Goal: Task Accomplishment & Management: Use online tool/utility

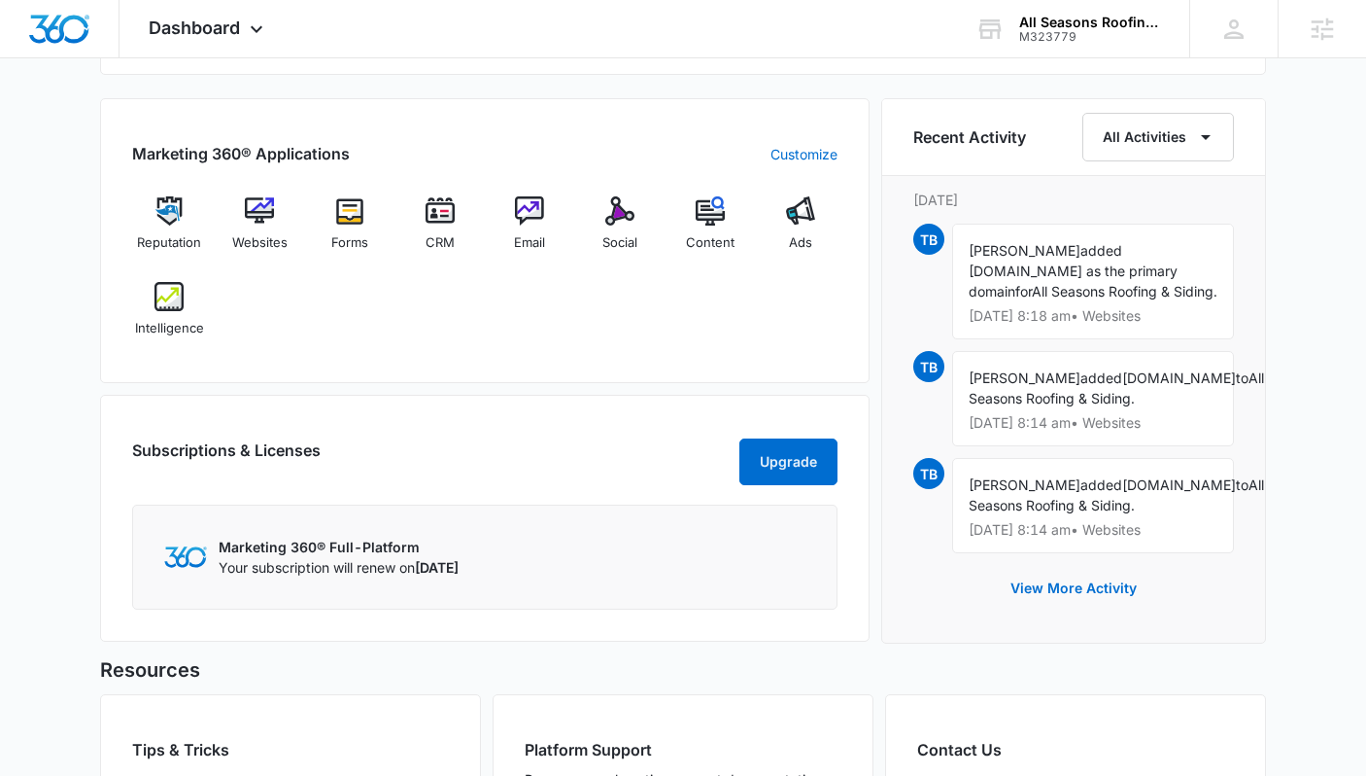
scroll to position [1171, 0]
click at [338, 222] on img at bounding box center [349, 209] width 29 height 29
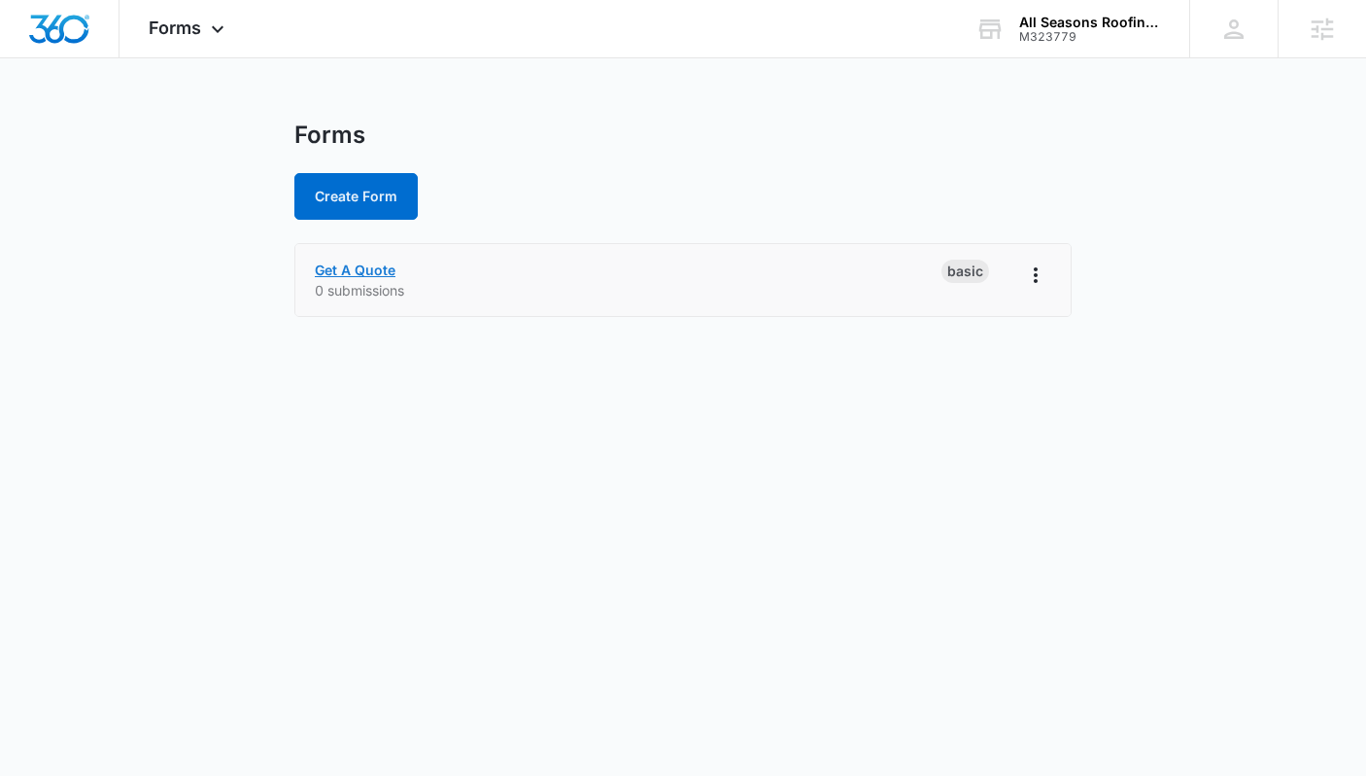
click at [353, 267] on link "Get A Quote" at bounding box center [355, 269] width 81 height 17
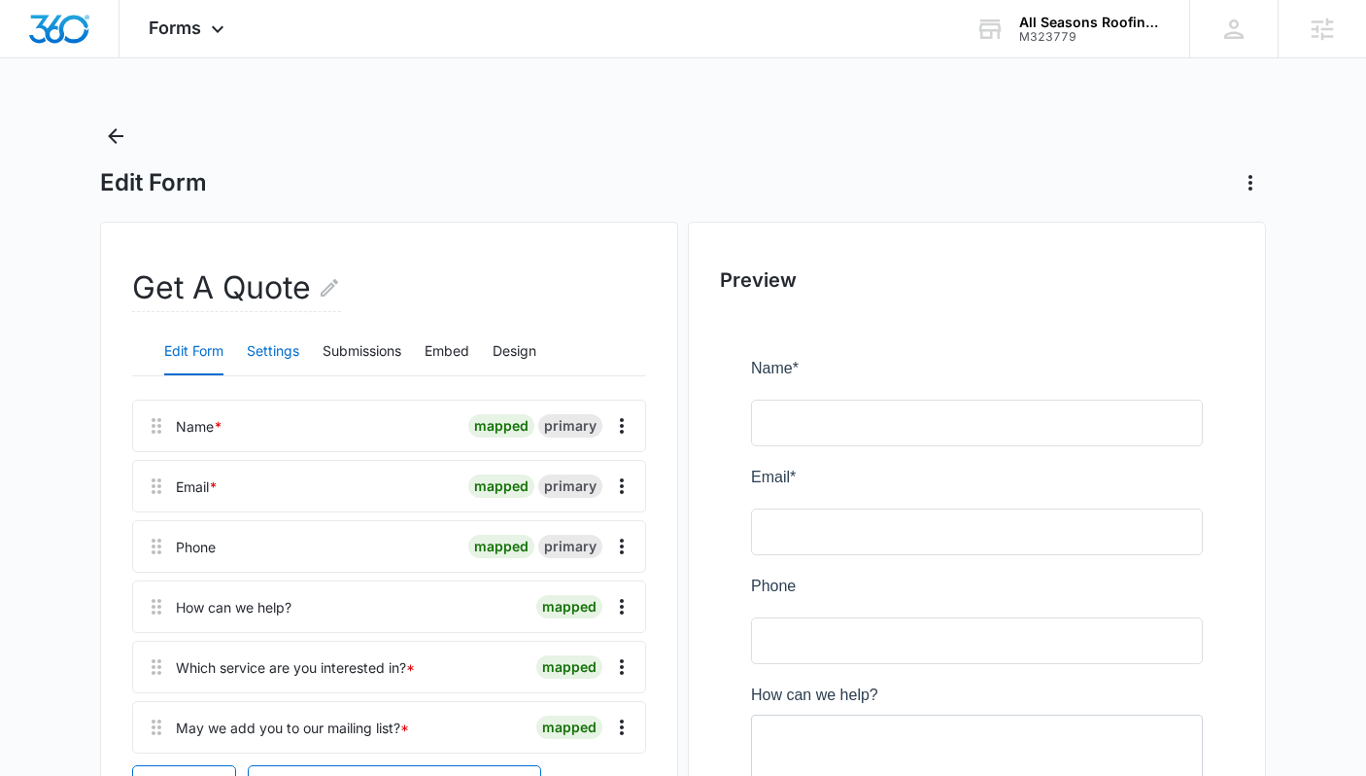
click at [273, 351] on button "Settings" at bounding box center [273, 351] width 52 height 47
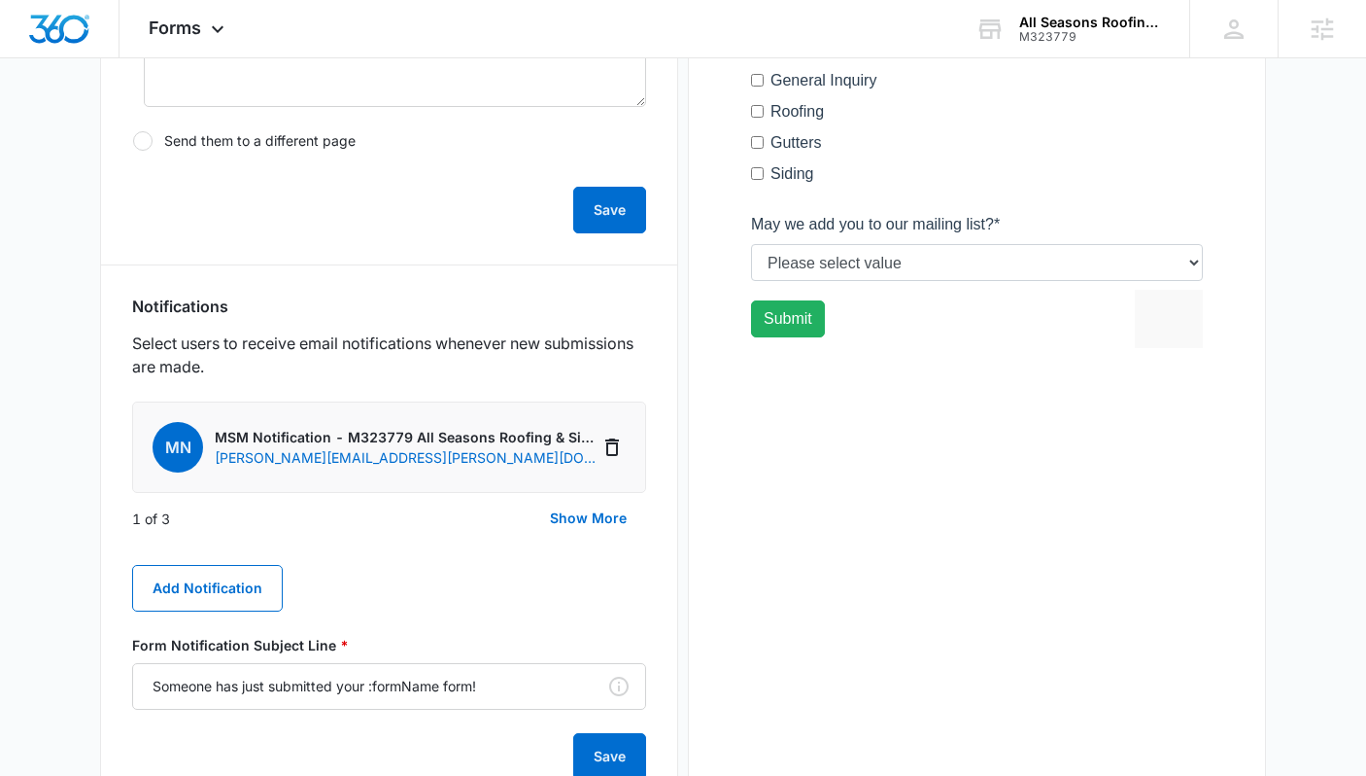
scroll to position [782, 0]
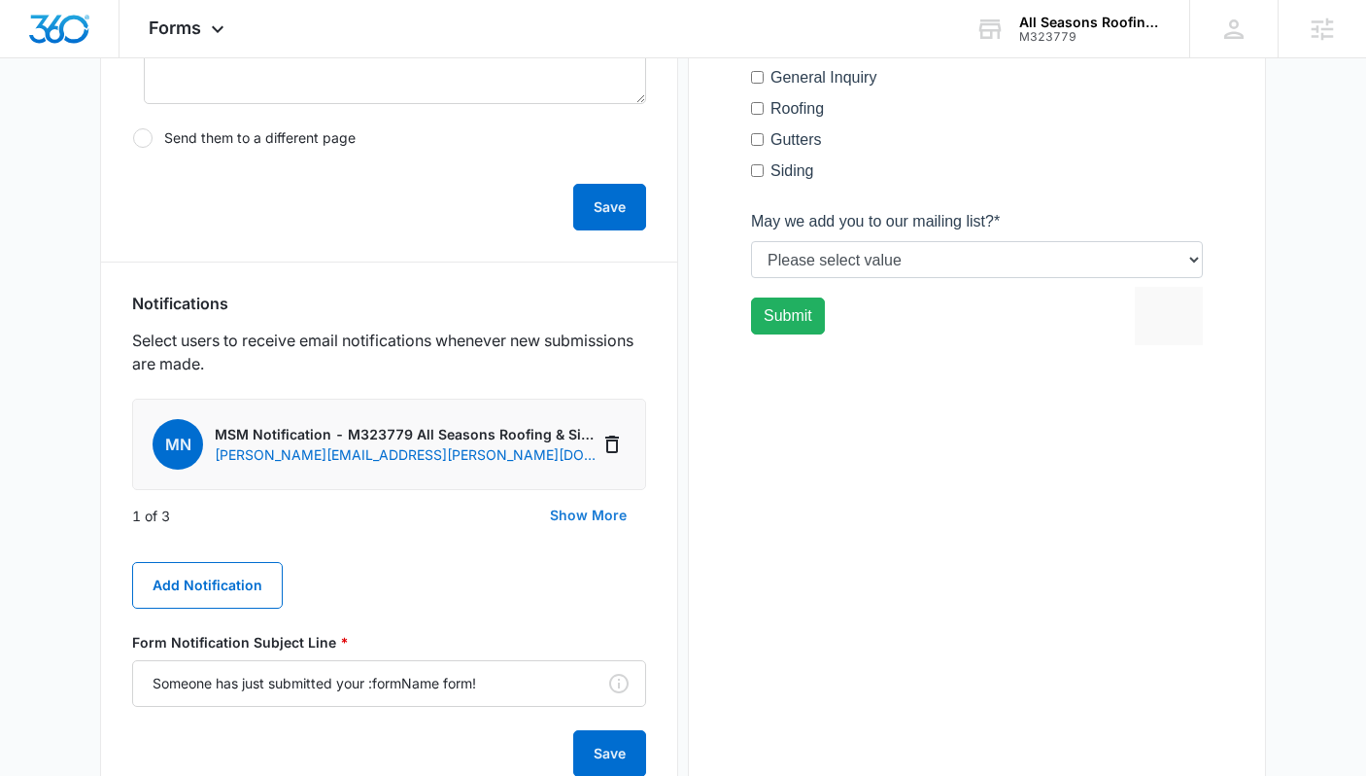
click at [609, 503] on button "Show More" at bounding box center [589, 515] width 116 height 47
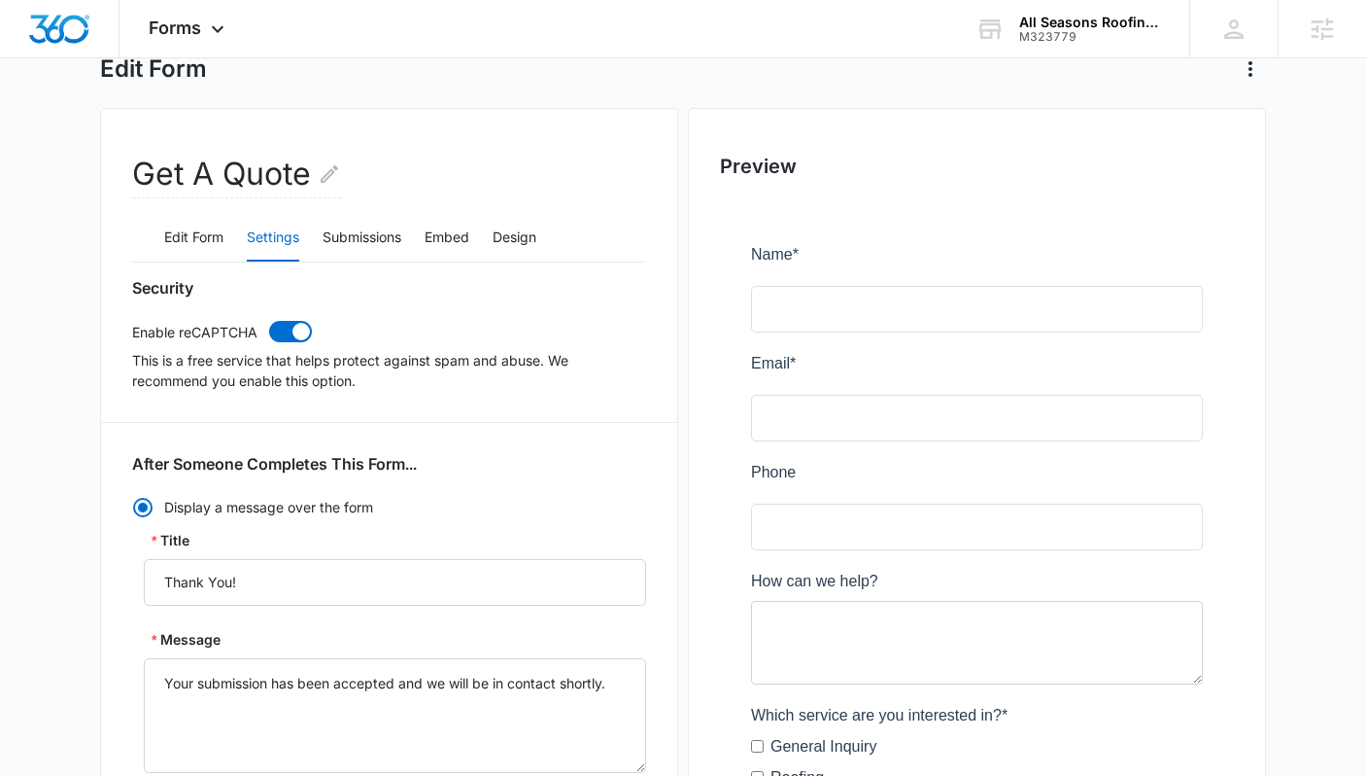
scroll to position [0, 0]
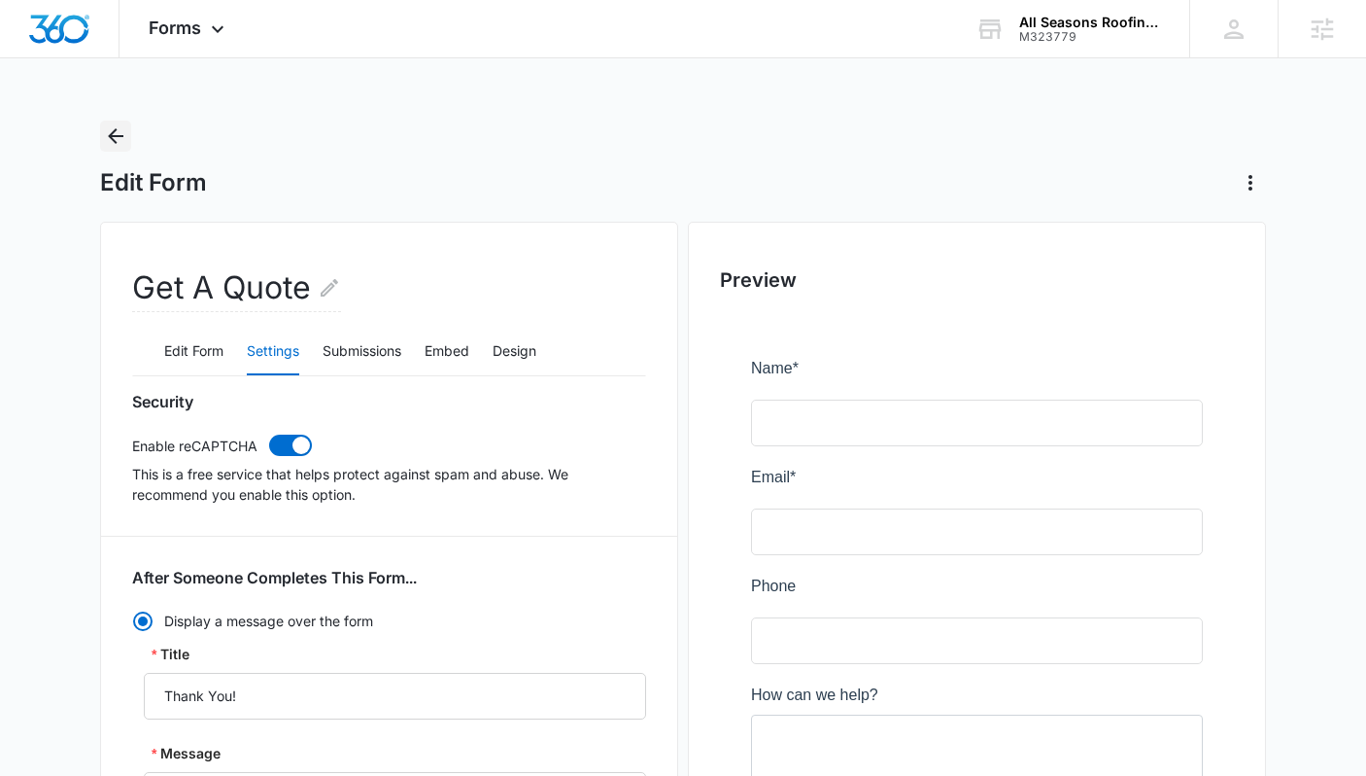
click at [115, 133] on icon "Back" at bounding box center [115, 135] width 23 height 23
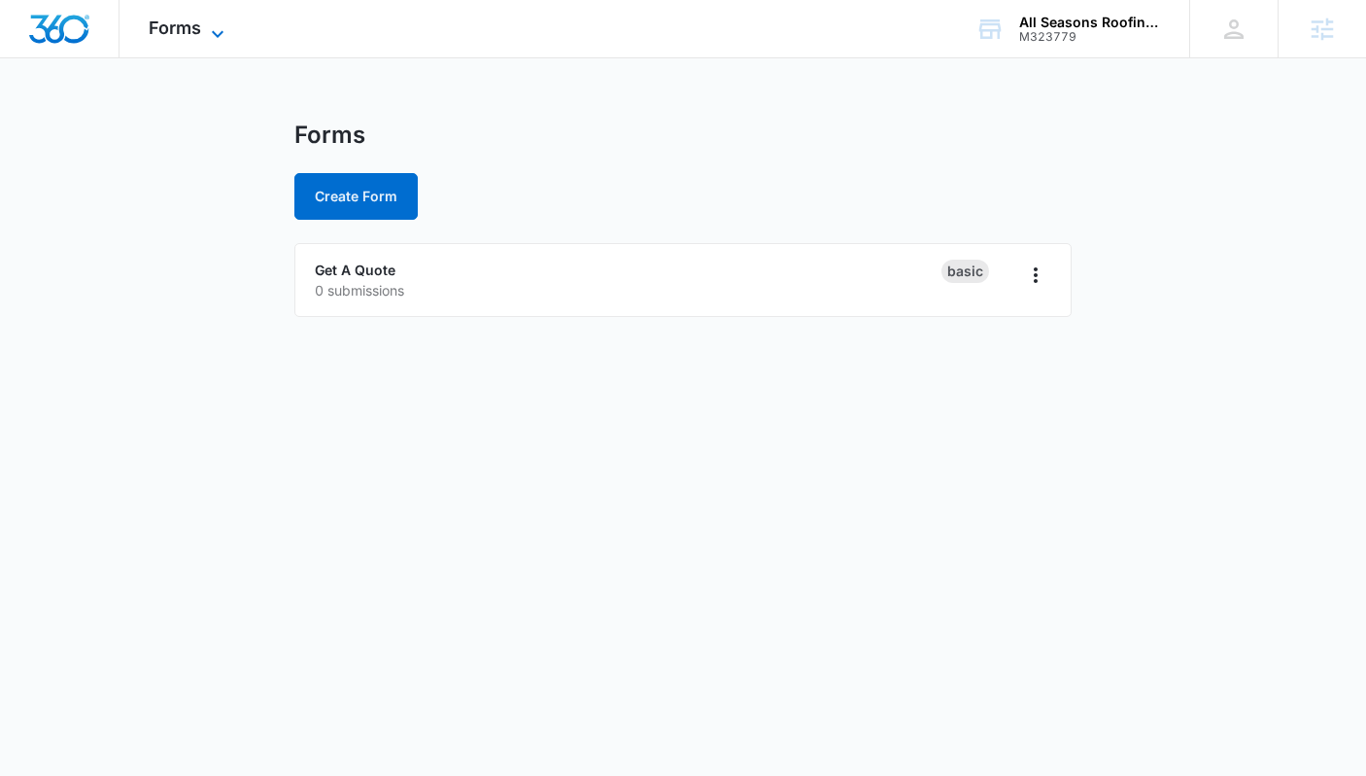
click at [186, 37] on span "Forms" at bounding box center [175, 27] width 52 height 20
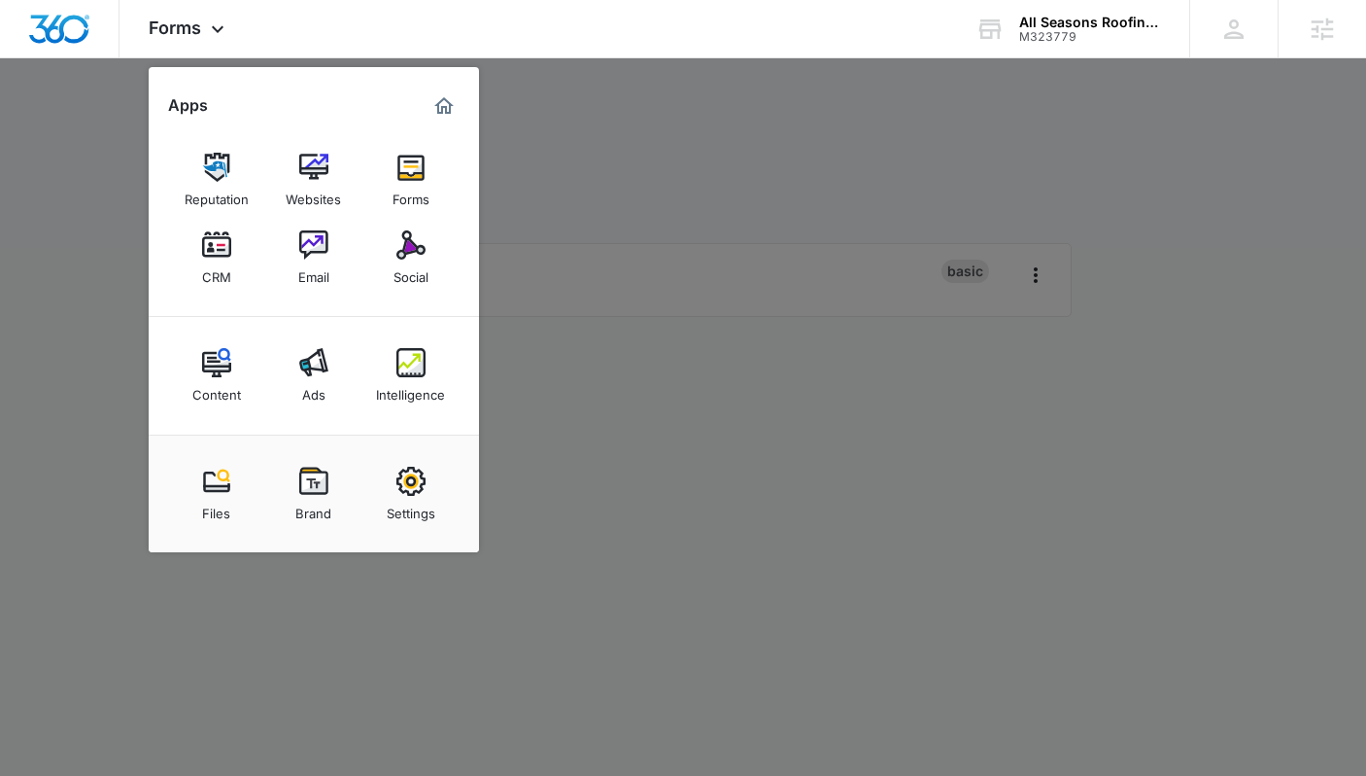
click at [596, 415] on div at bounding box center [683, 388] width 1366 height 776
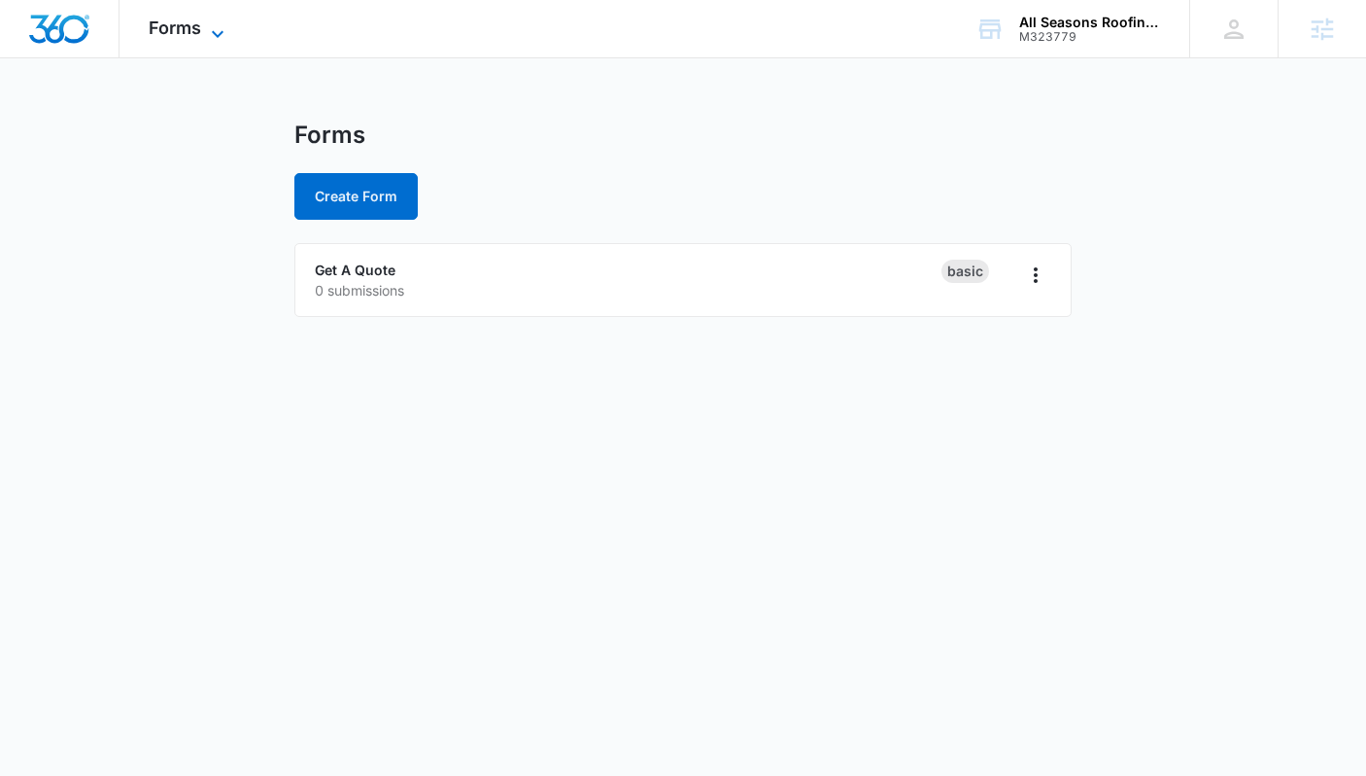
click at [187, 17] on span "Forms" at bounding box center [175, 27] width 52 height 20
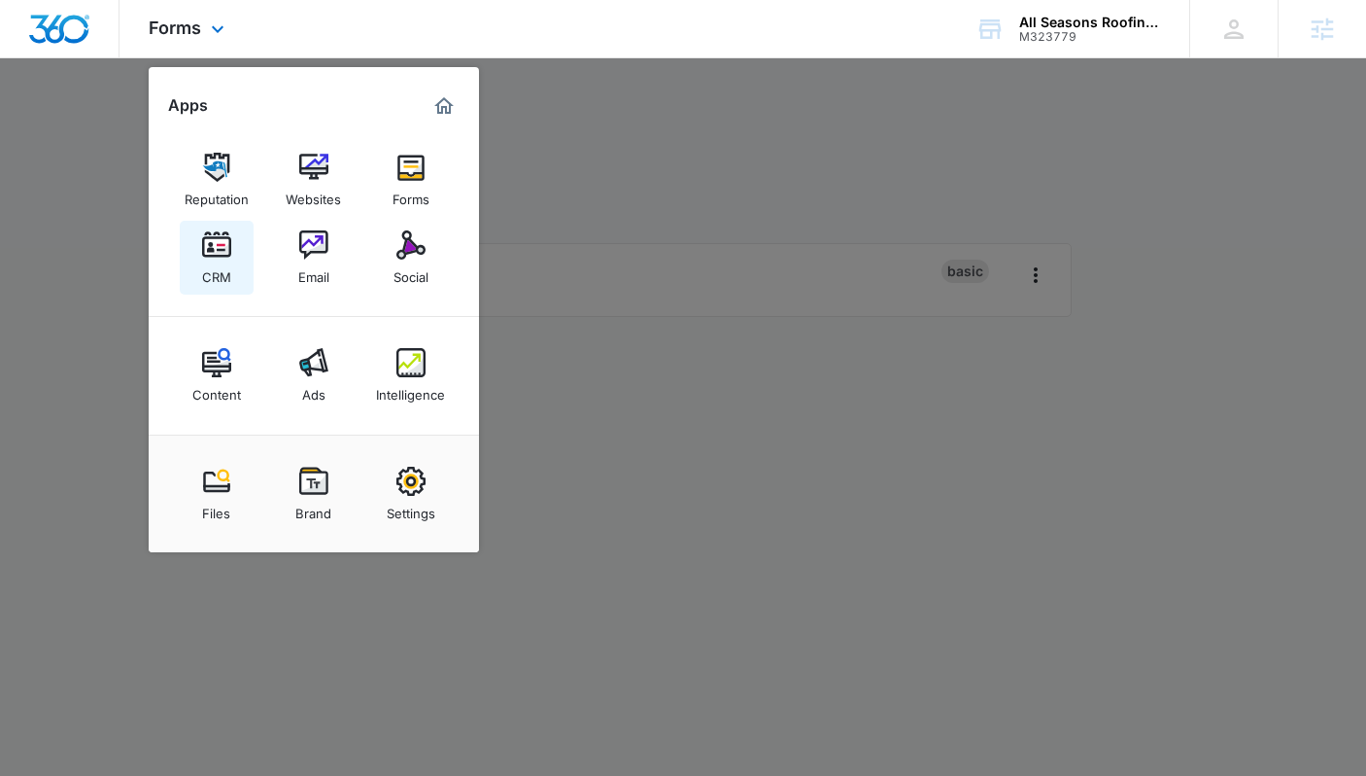
click at [223, 259] on img at bounding box center [216, 244] width 29 height 29
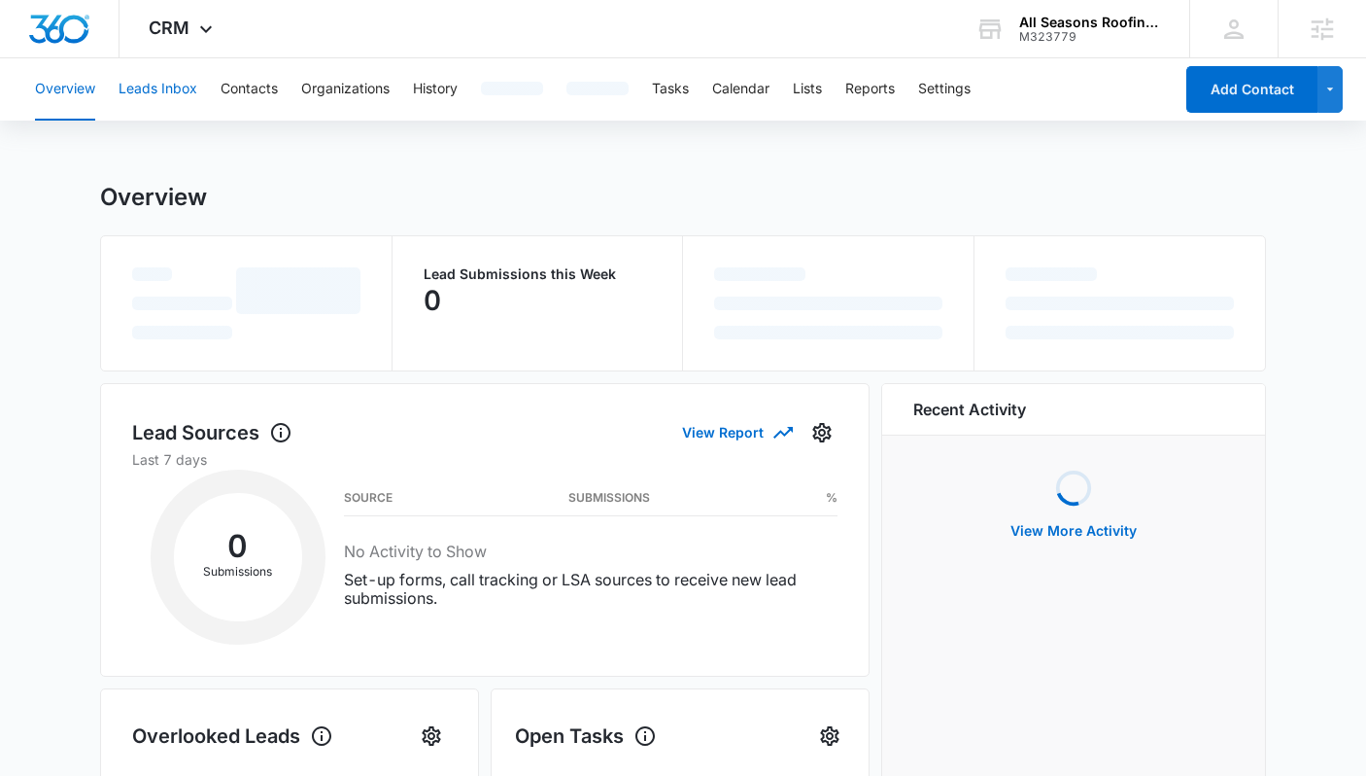
click at [139, 81] on button "Leads Inbox" at bounding box center [158, 89] width 79 height 62
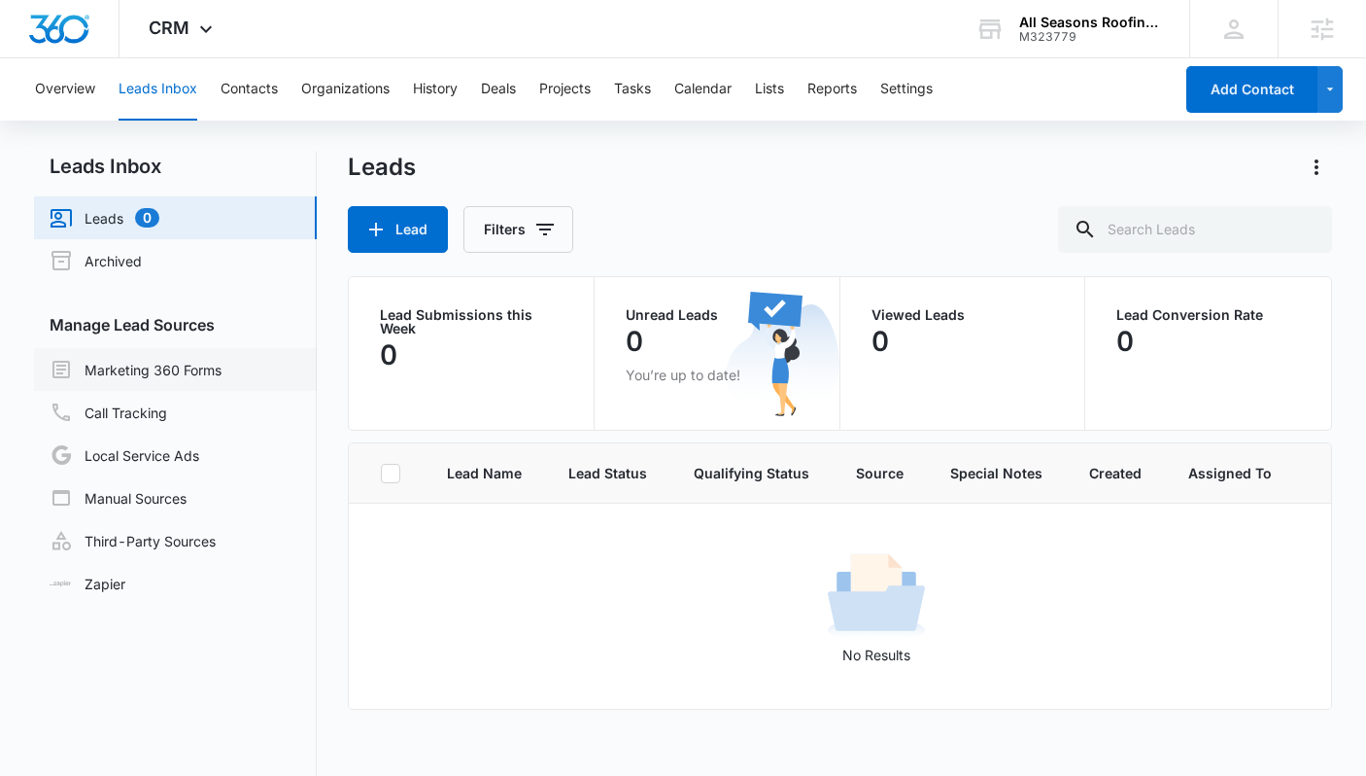
click at [190, 373] on link "Marketing 360 Forms" at bounding box center [136, 369] width 172 height 23
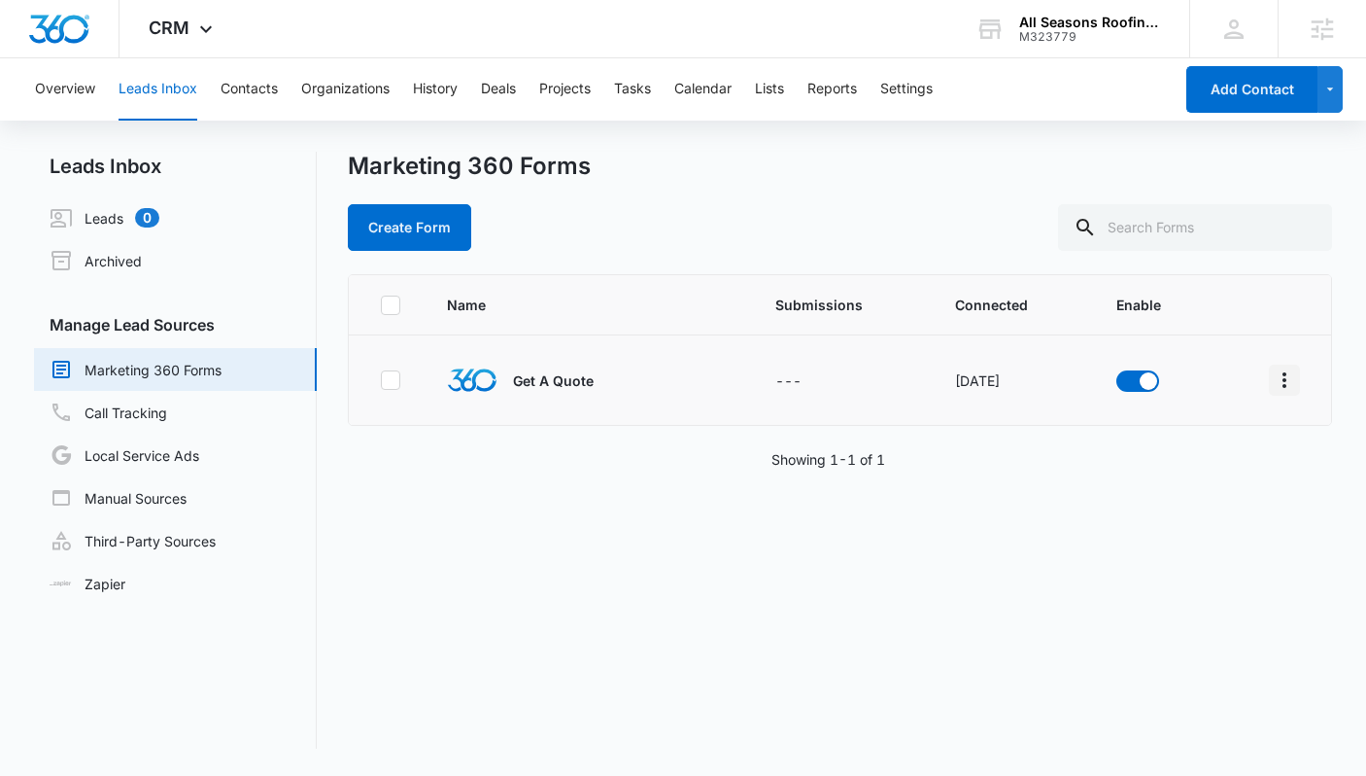
click at [1282, 382] on icon "Overflow Menu" at bounding box center [1284, 379] width 23 height 23
click at [1166, 500] on div "Field Mapping" at bounding box center [1198, 493] width 110 height 14
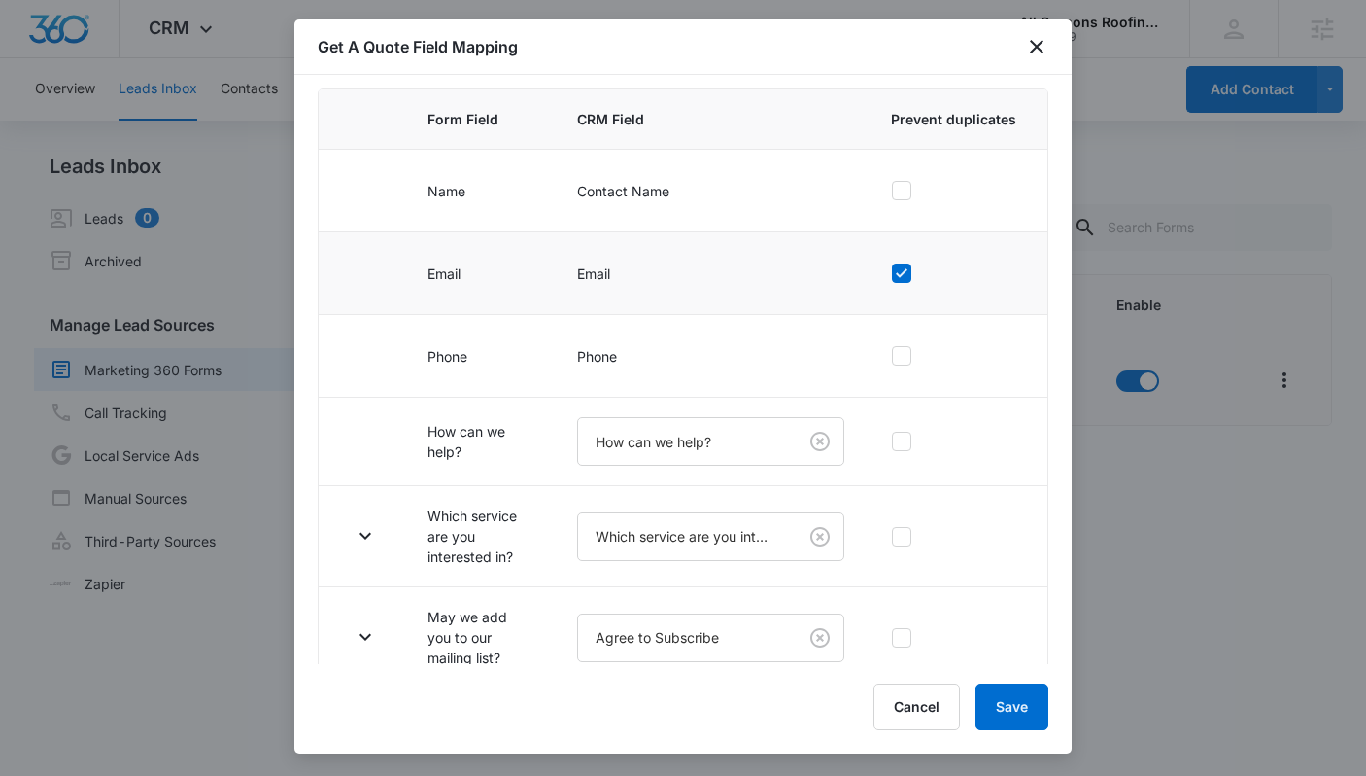
scroll to position [198, 0]
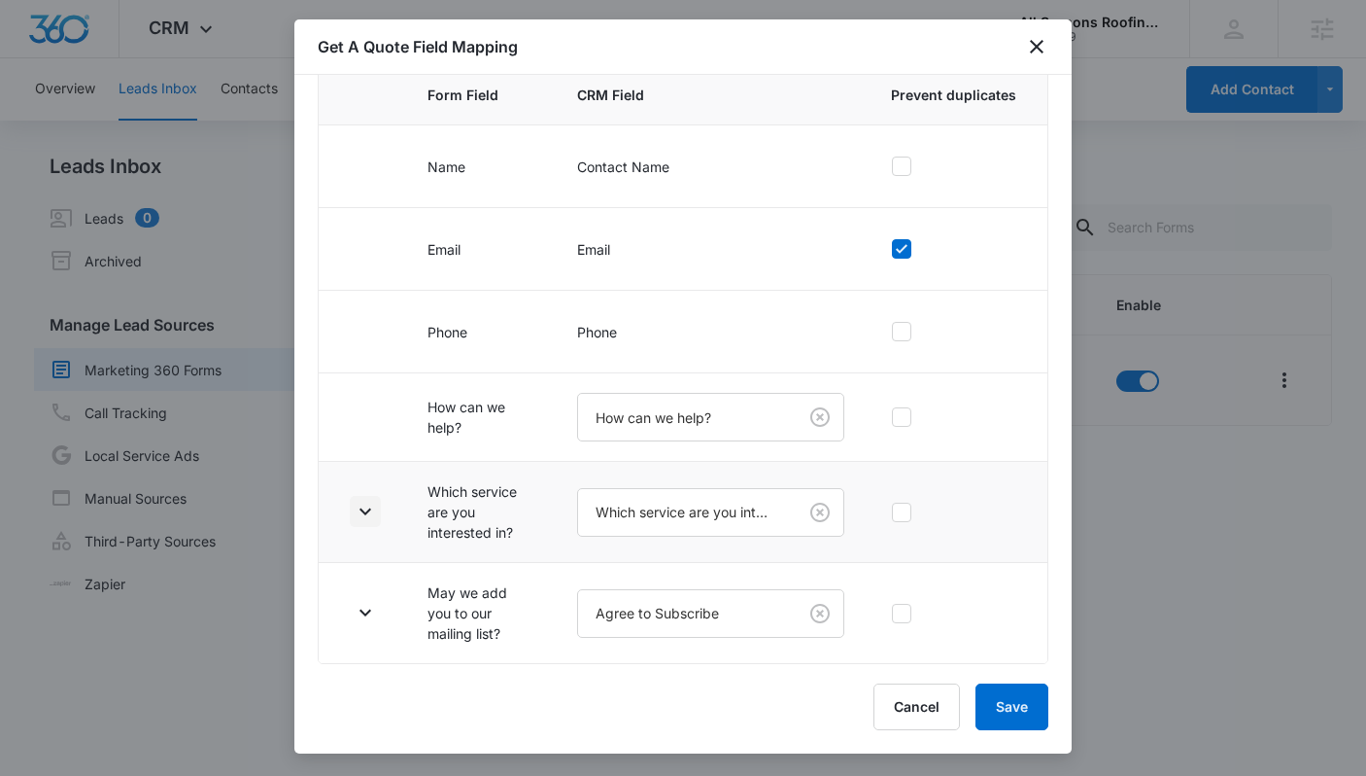
click at [365, 503] on icon "button" at bounding box center [365, 511] width 23 height 23
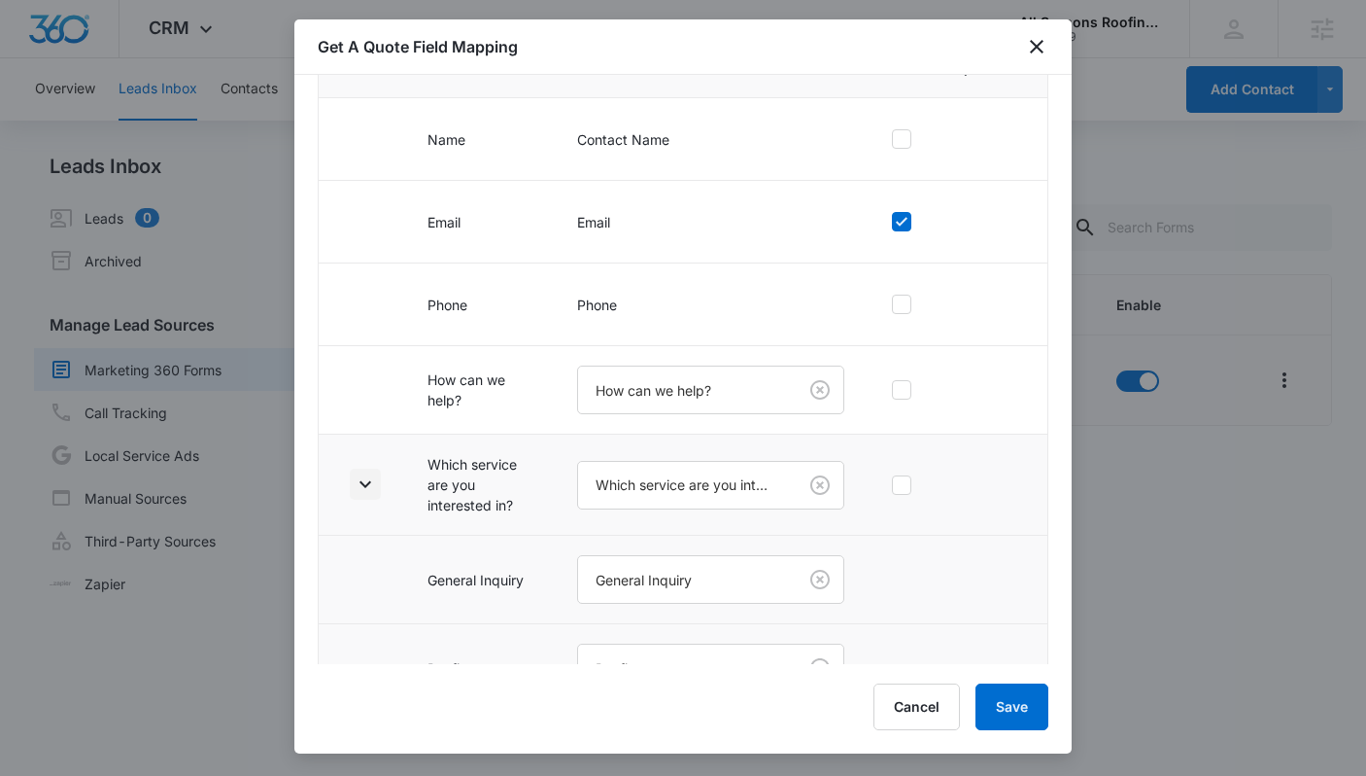
click at [365, 496] on button "button" at bounding box center [365, 483] width 31 height 31
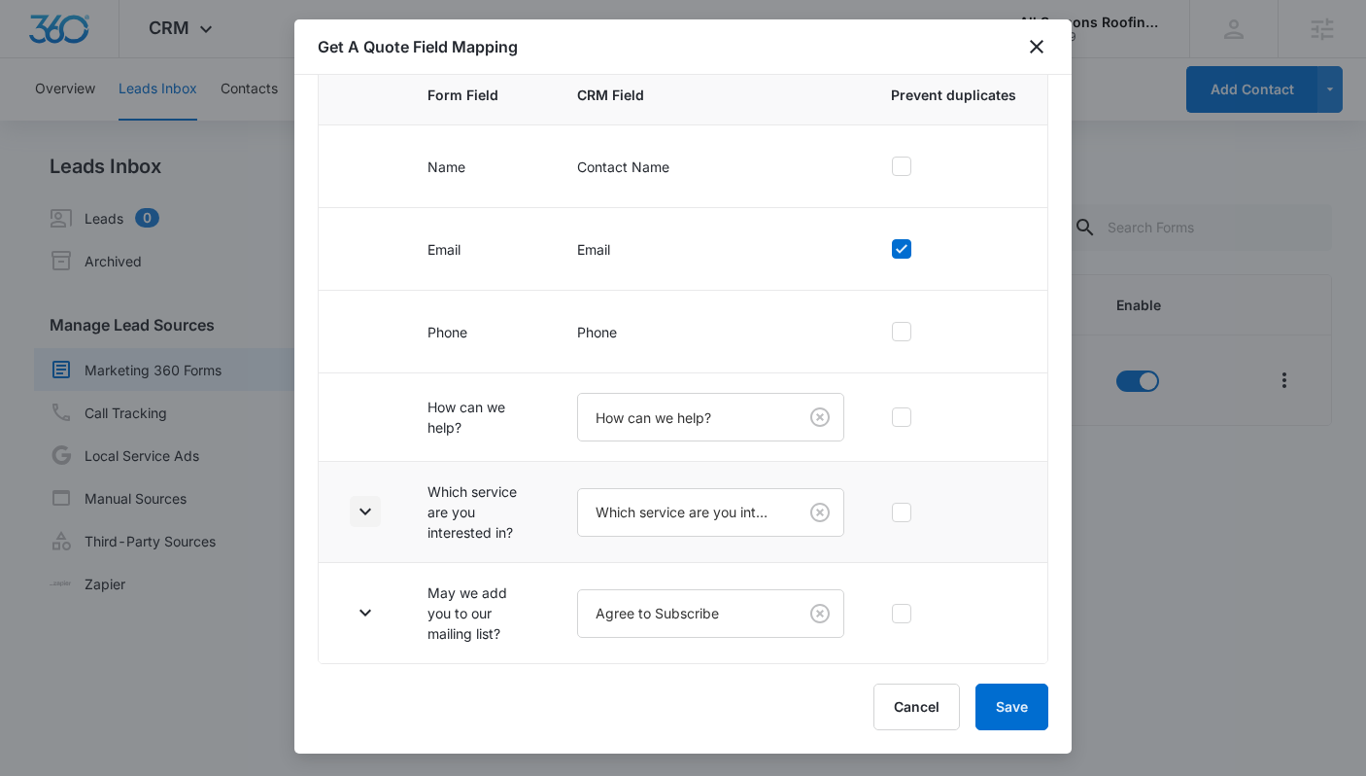
click at [362, 498] on button "button" at bounding box center [365, 511] width 31 height 31
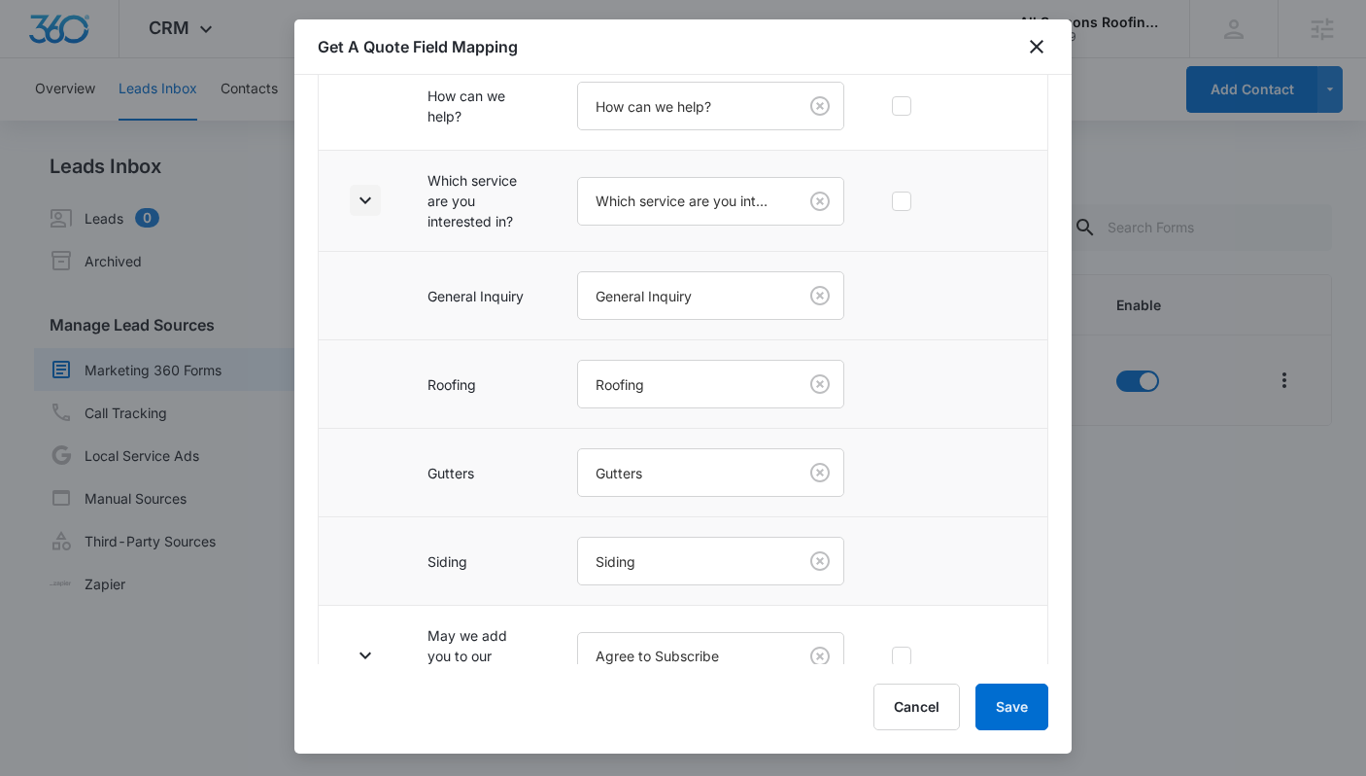
scroll to position [552, 0]
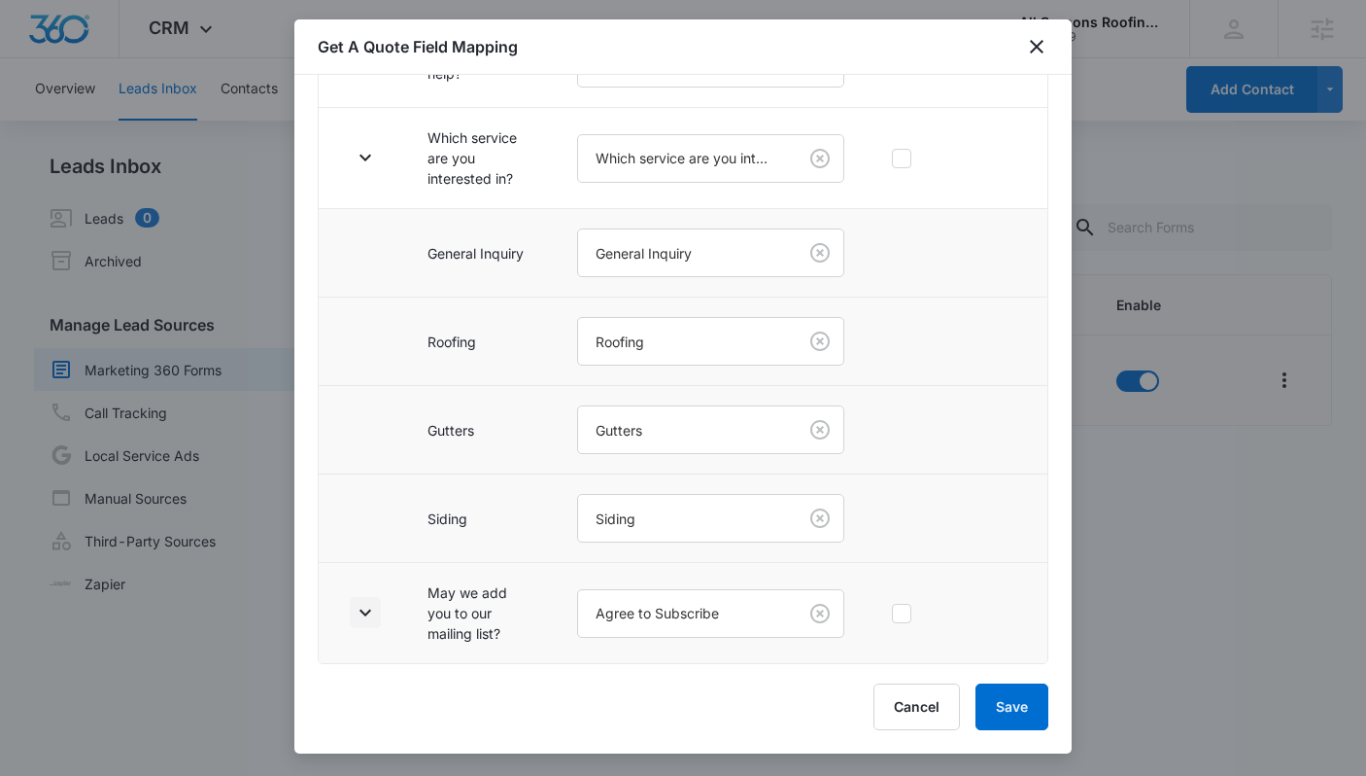
click at [361, 607] on icon "button" at bounding box center [365, 612] width 23 height 23
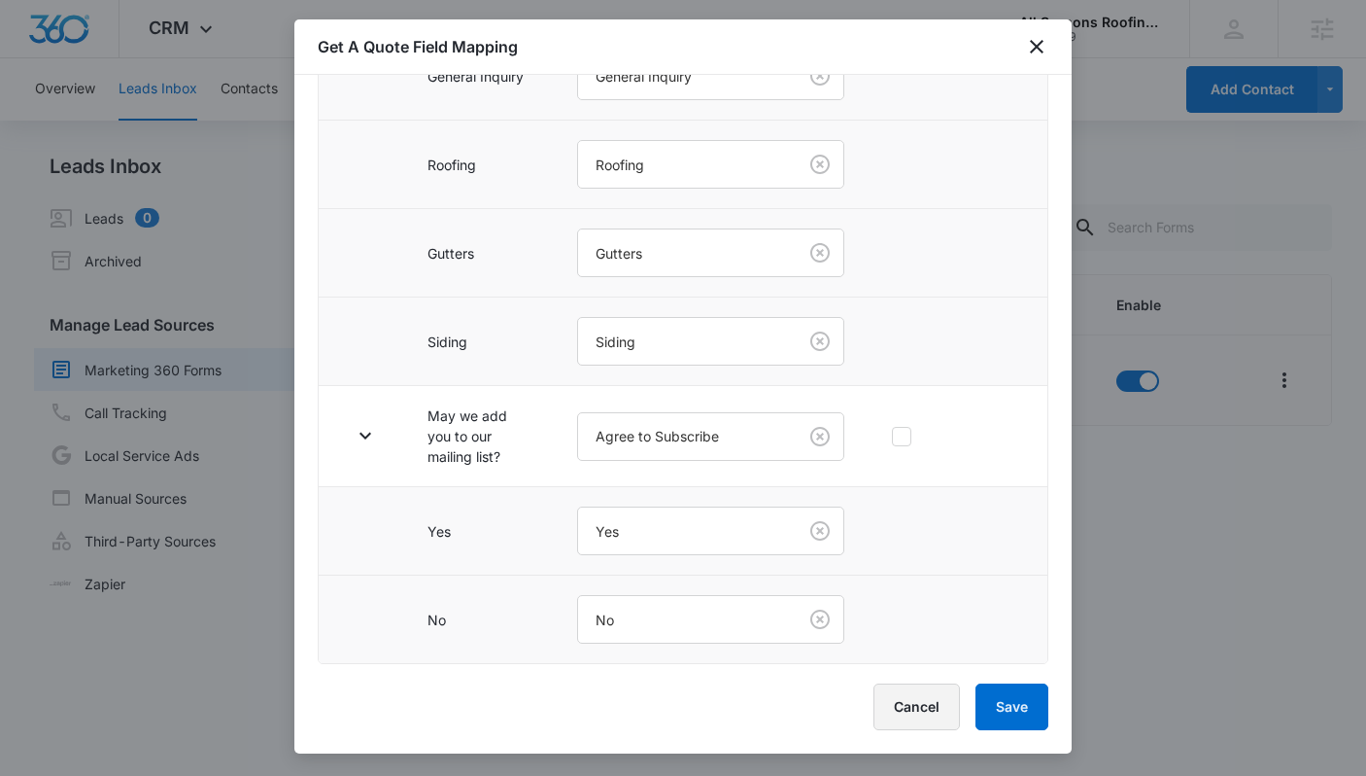
click at [930, 723] on button "Cancel" at bounding box center [917, 706] width 86 height 47
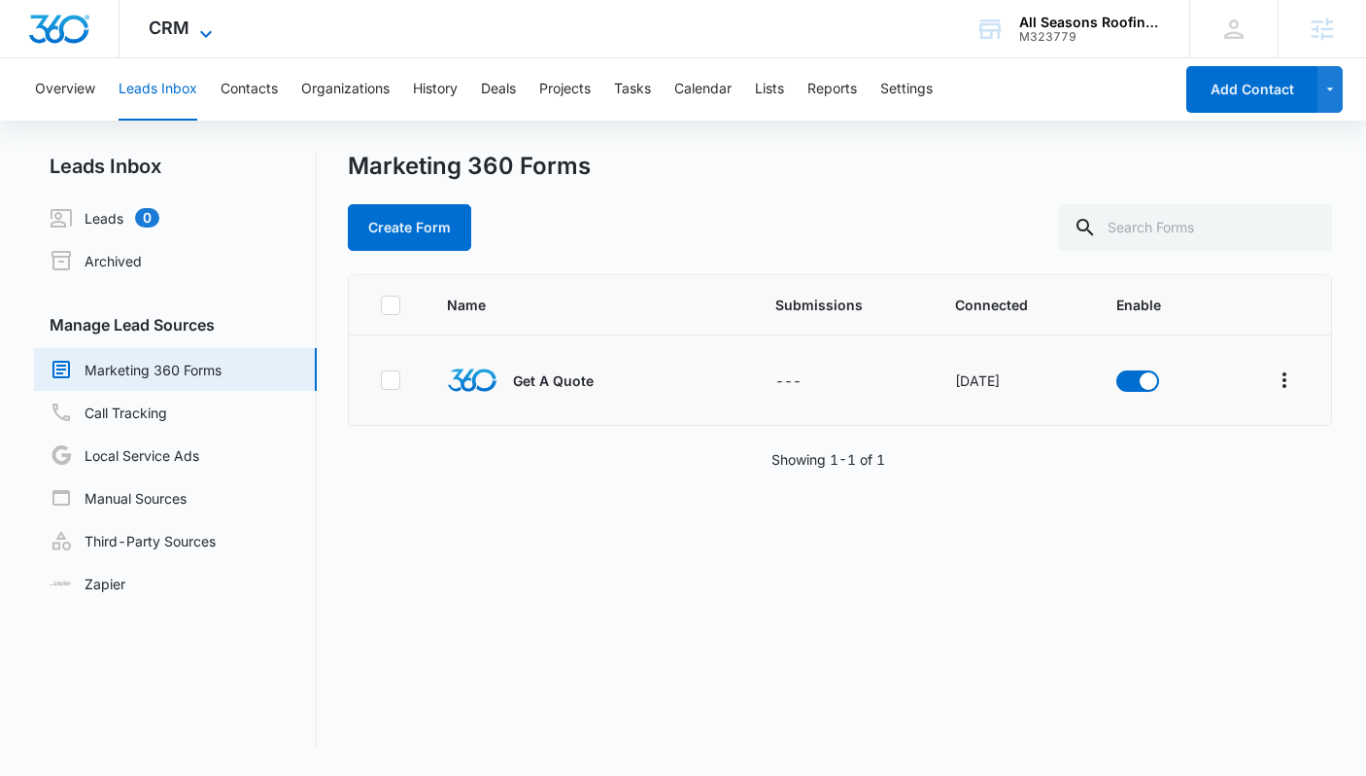
click at [196, 25] on icon at bounding box center [205, 33] width 23 height 23
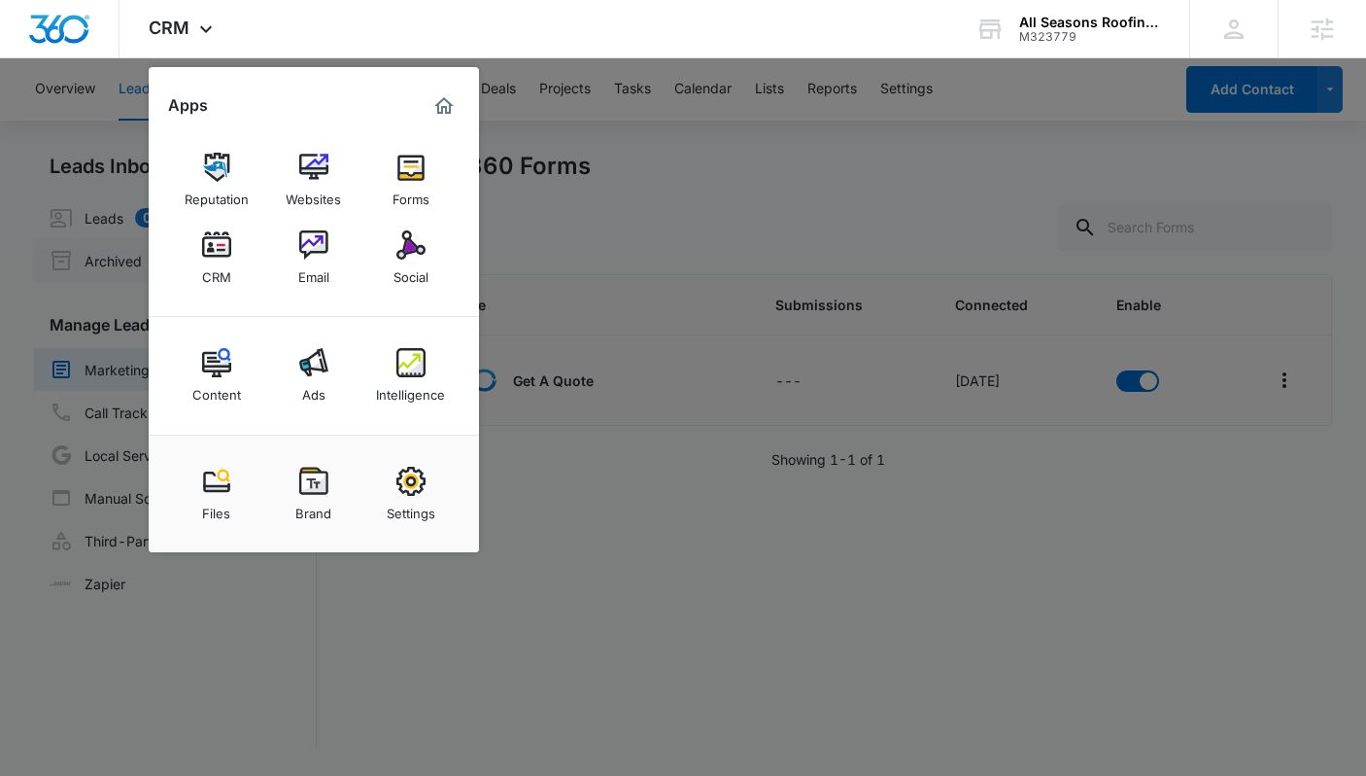
click at [316, 269] on div "Email" at bounding box center [313, 271] width 31 height 25
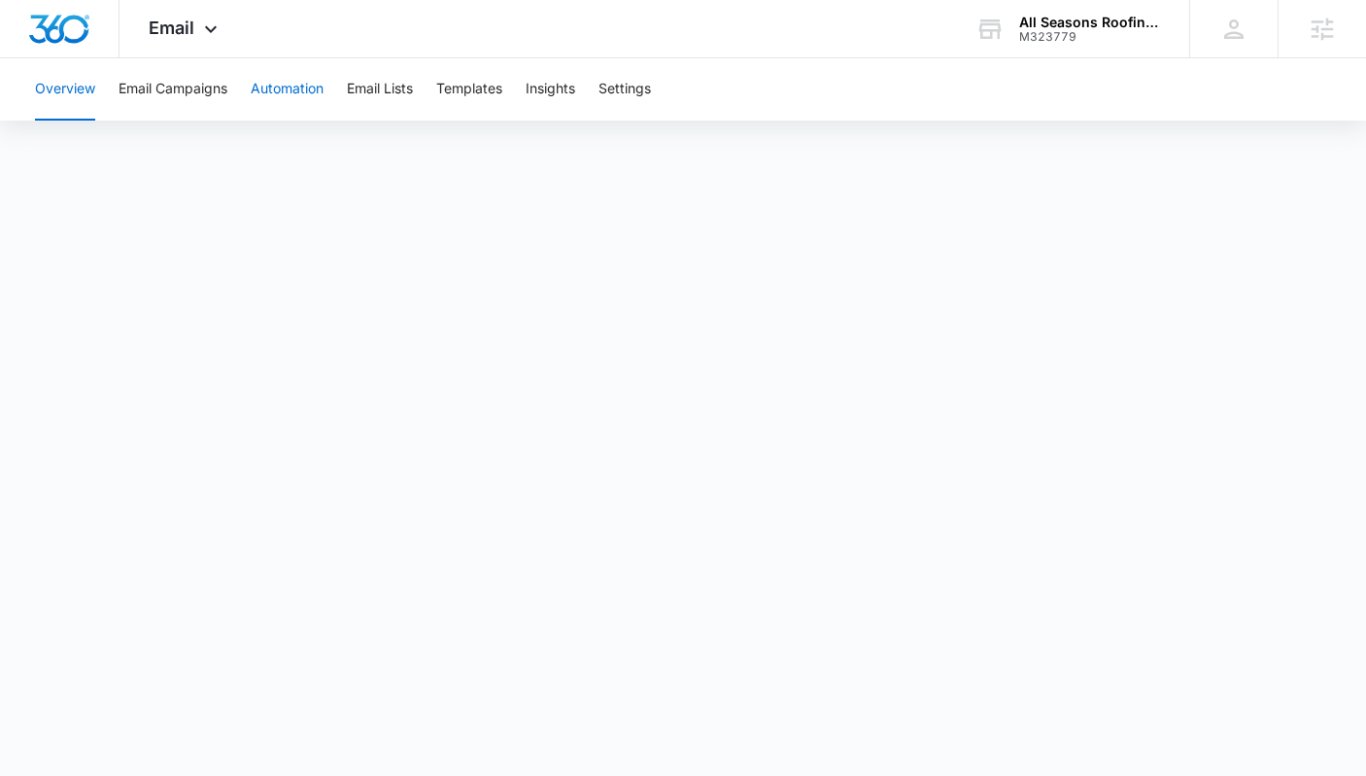
click at [255, 93] on button "Automation" at bounding box center [287, 89] width 73 height 62
click at [199, 28] on icon at bounding box center [210, 33] width 23 height 23
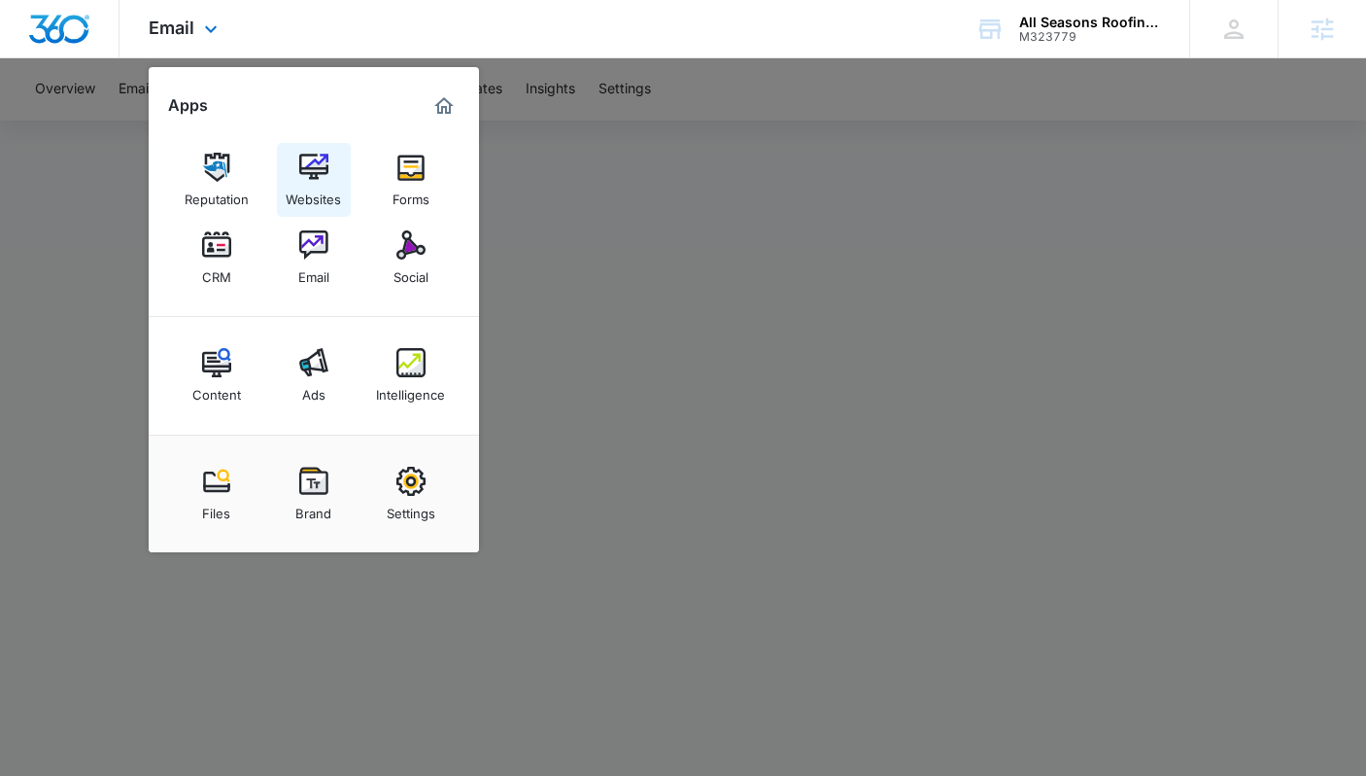
click at [317, 158] on img at bounding box center [313, 167] width 29 height 29
